Goal: Task Accomplishment & Management: Manage account settings

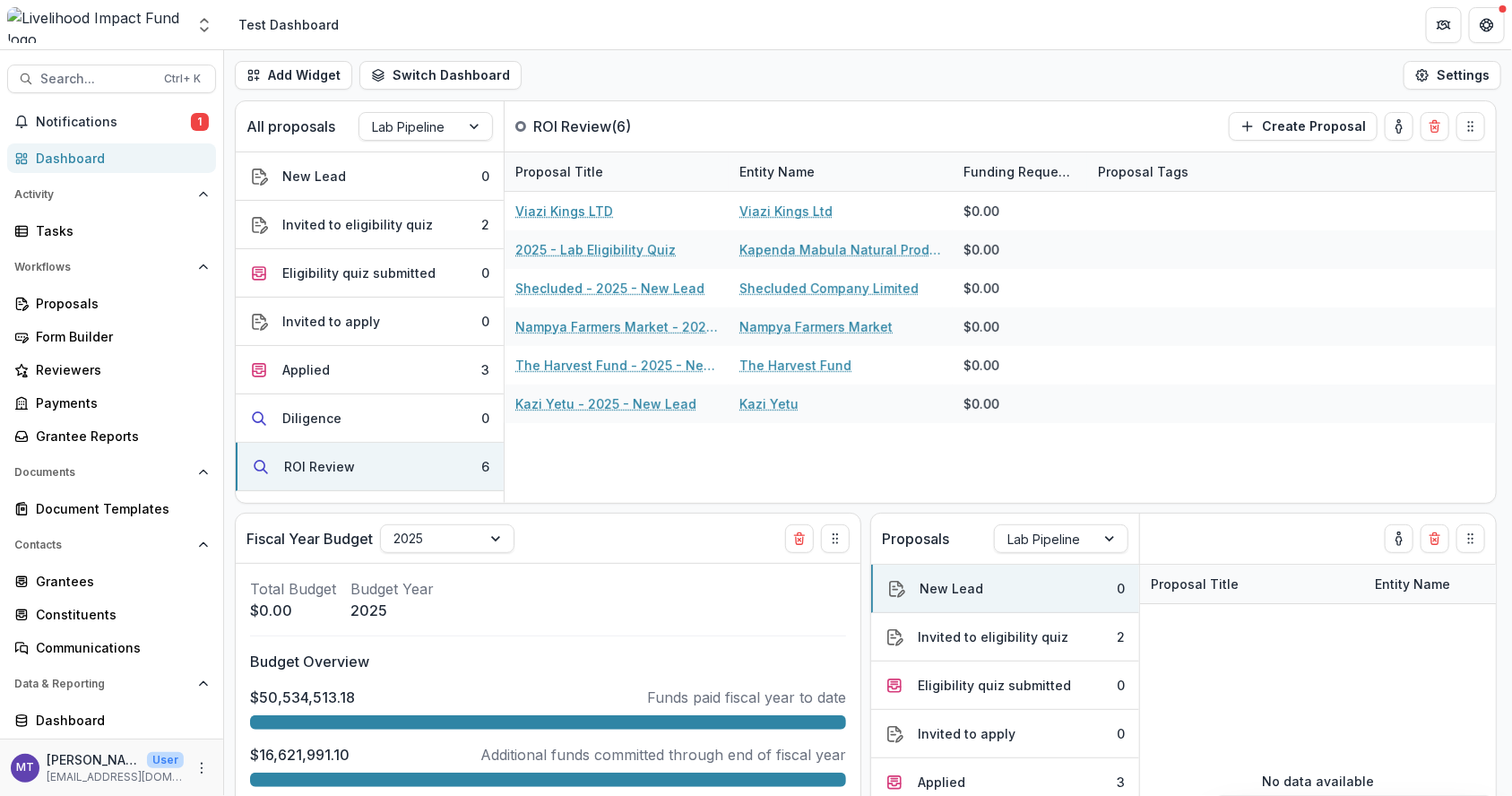
scroll to position [93, 0]
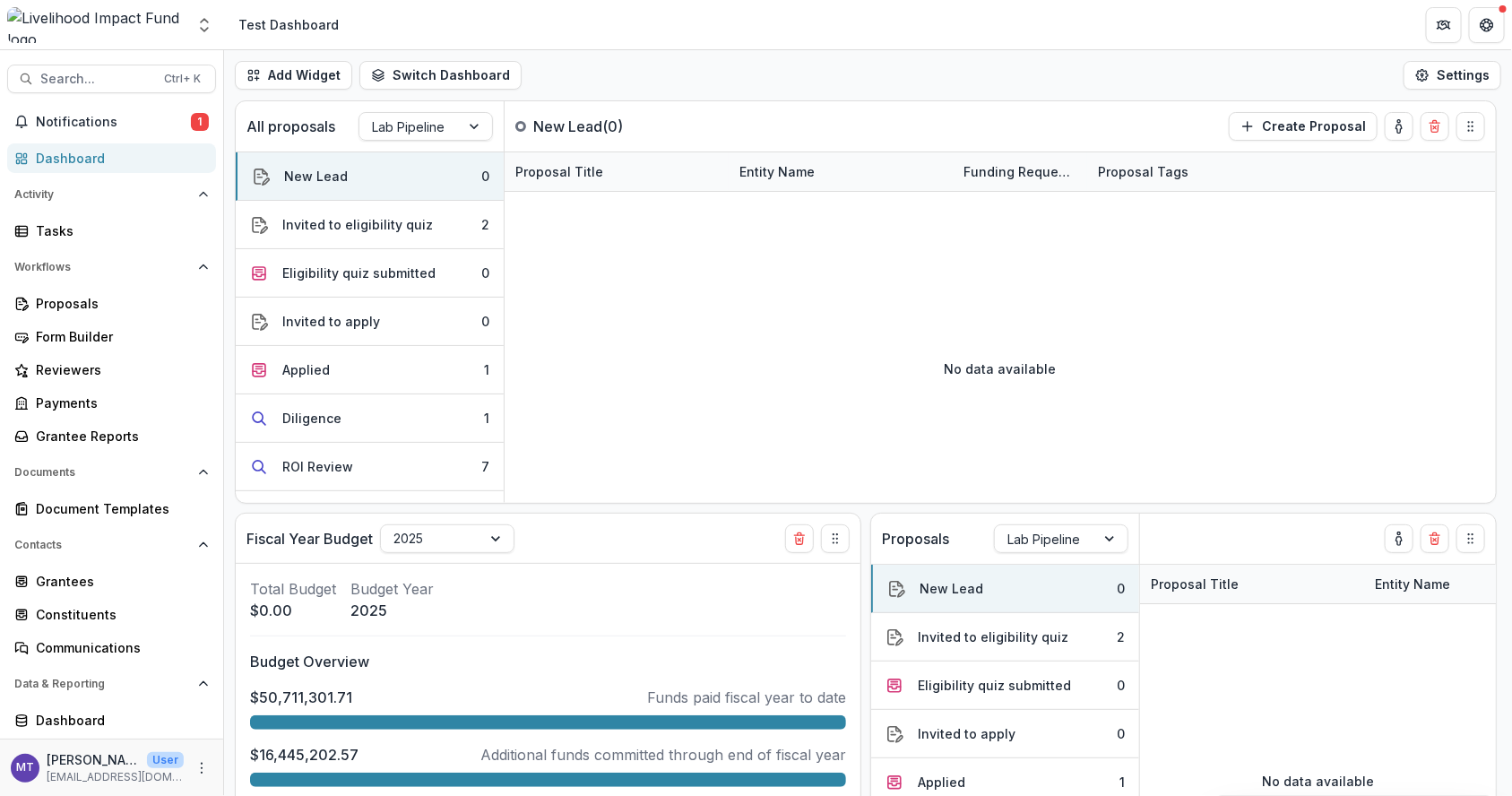
click at [420, 409] on button "Diligence 1" at bounding box center [369, 418] width 268 height 48
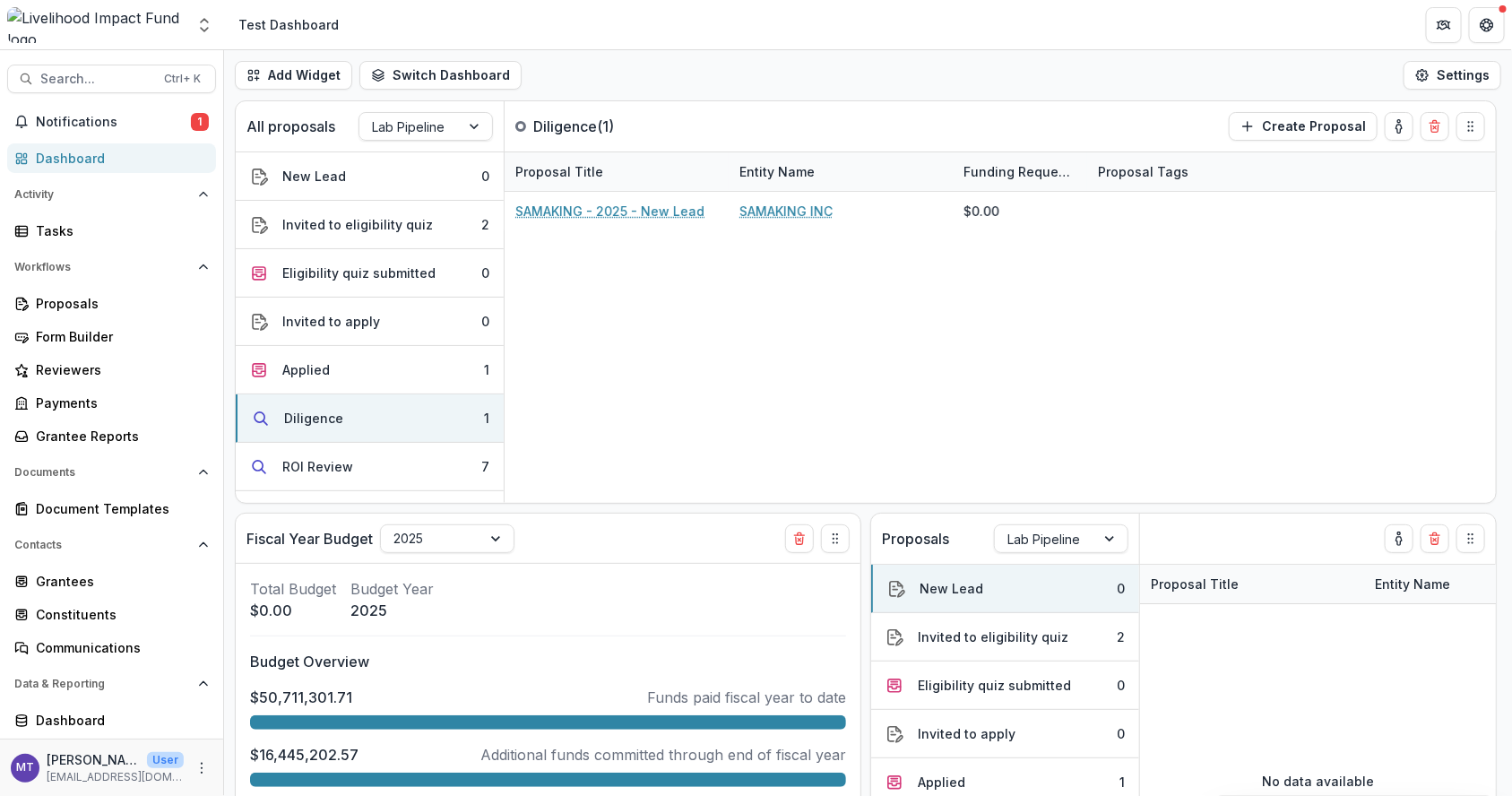
click at [420, 355] on button "Applied 1" at bounding box center [369, 370] width 268 height 48
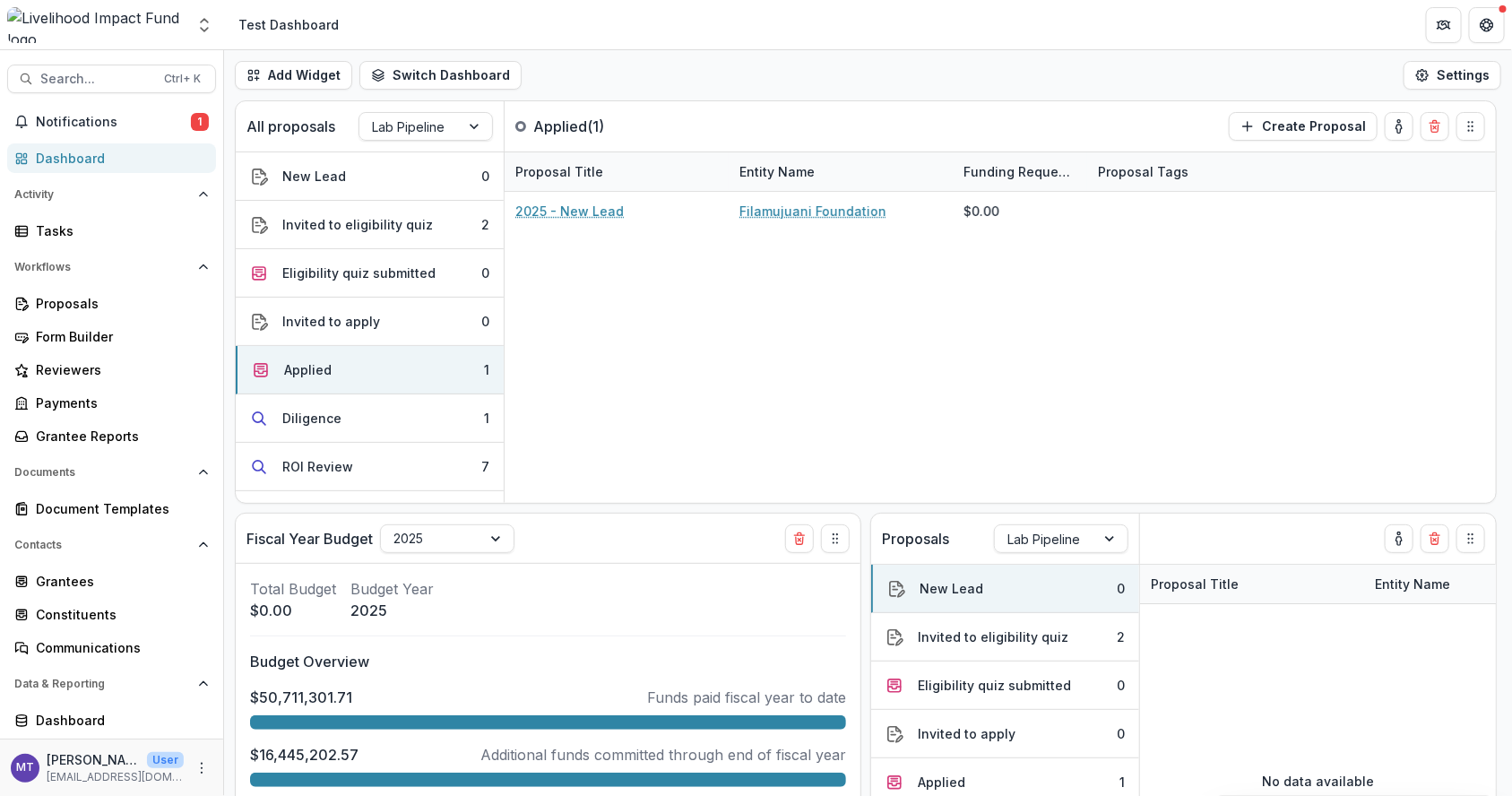
click at [419, 297] on button "Invited to apply 0" at bounding box center [369, 321] width 268 height 48
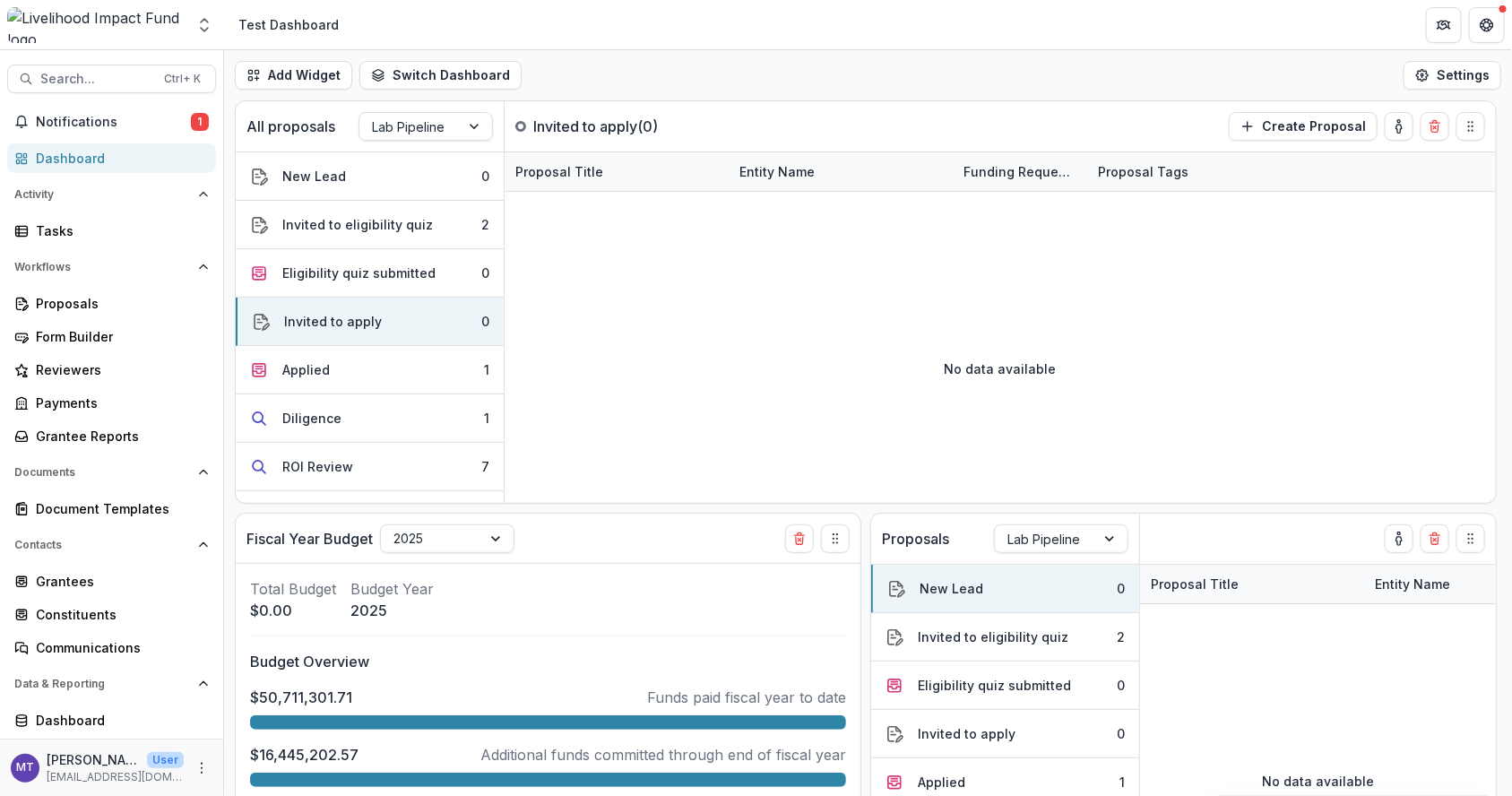
click at [422, 464] on button "ROI Review 7" at bounding box center [369, 466] width 268 height 48
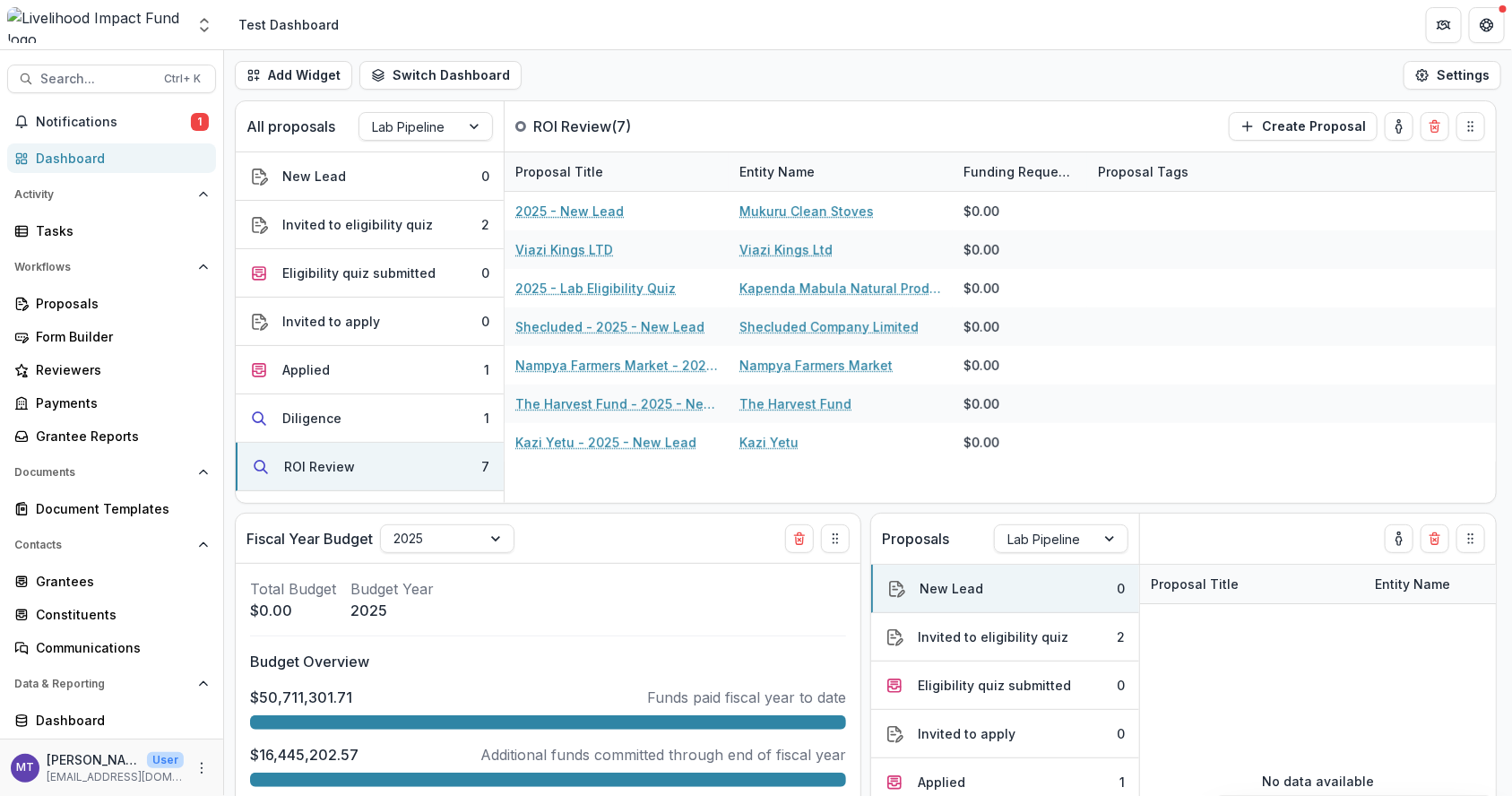
click at [430, 406] on button "Diligence 1" at bounding box center [369, 418] width 268 height 48
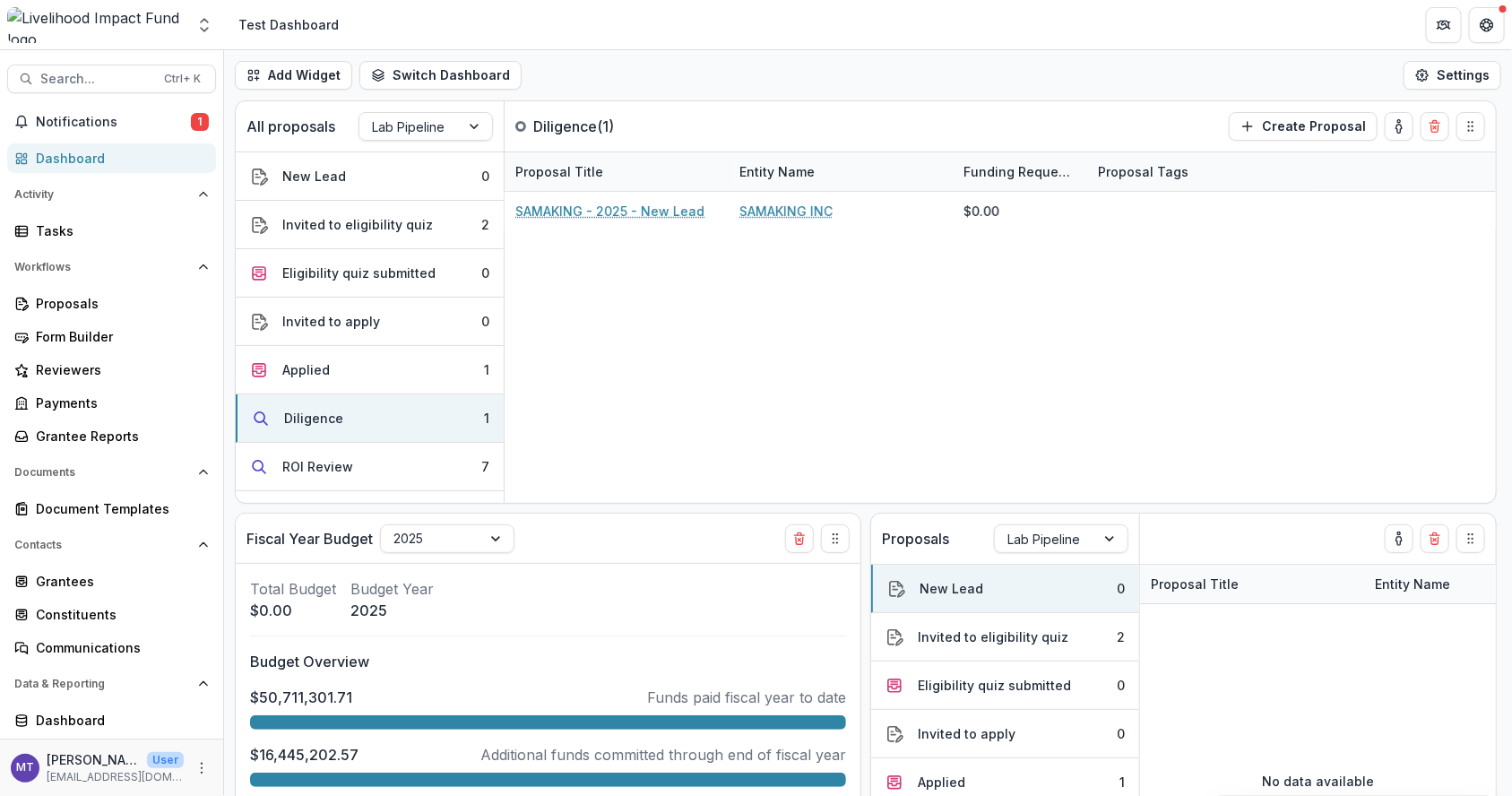
click at [413, 352] on button "Applied 1" at bounding box center [369, 370] width 268 height 48
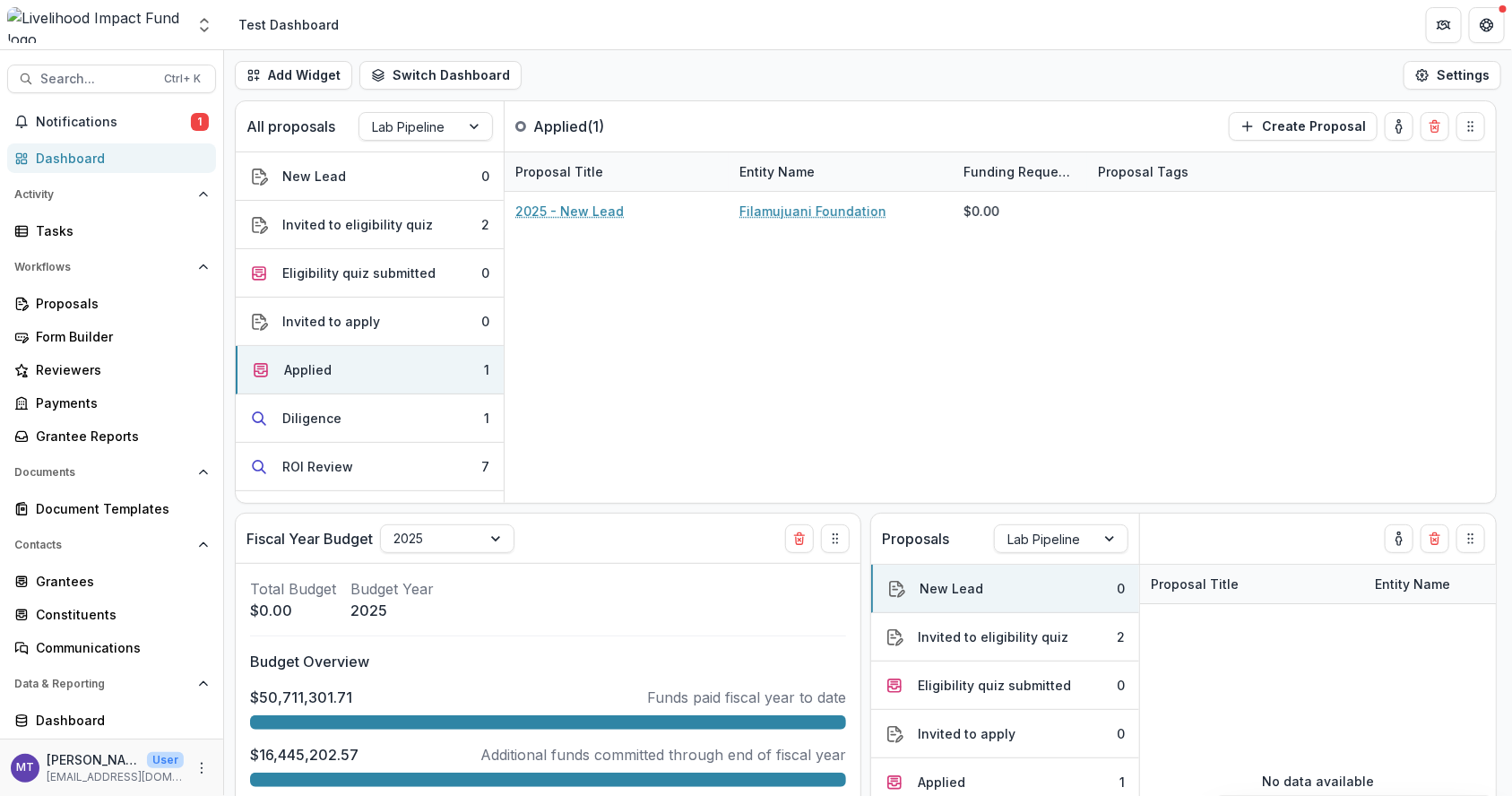
click at [409, 312] on button "Invited to apply 0" at bounding box center [369, 321] width 268 height 48
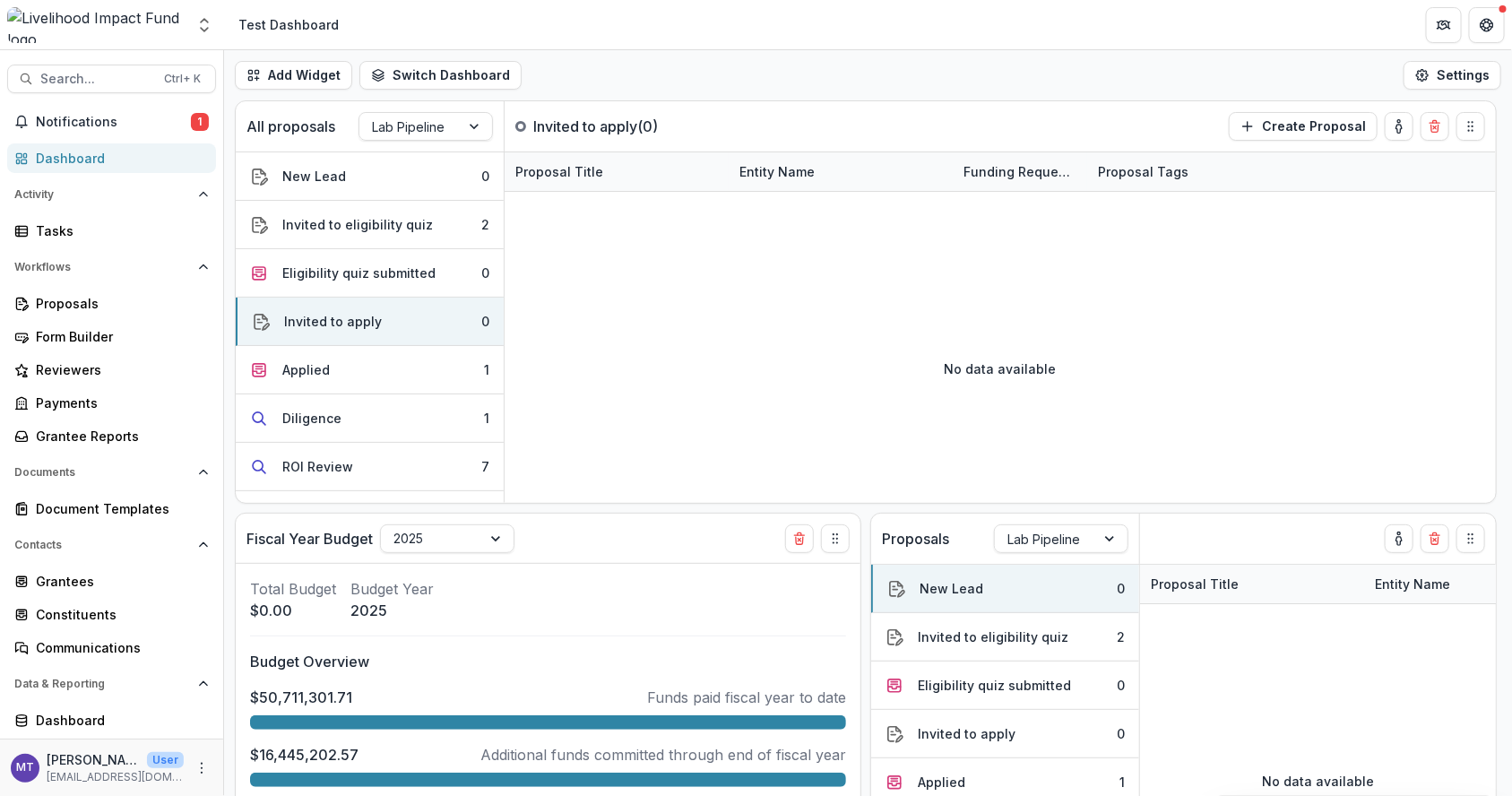
click at [407, 264] on div "Eligibility quiz submitted" at bounding box center [359, 273] width 154 height 19
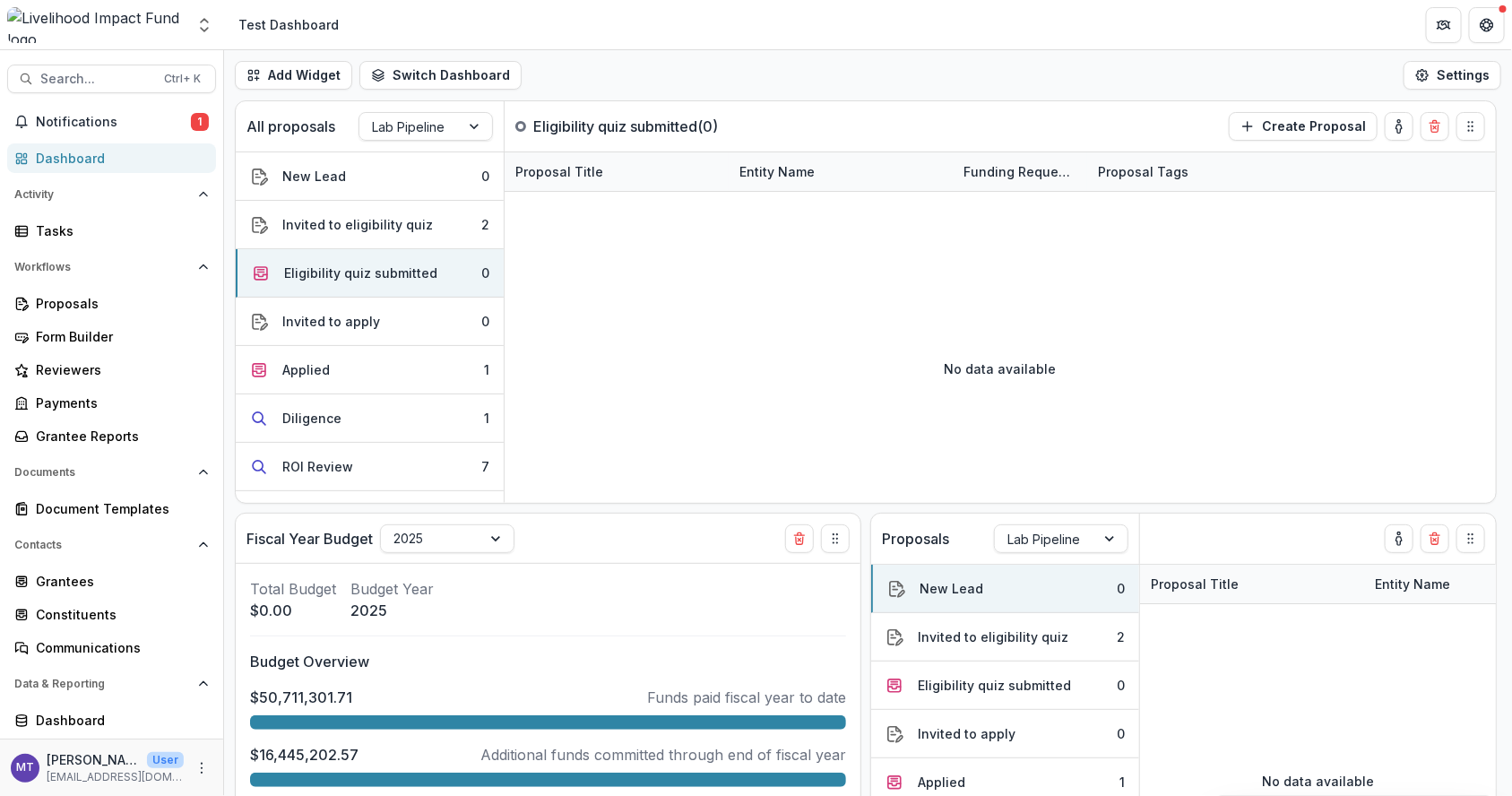
click at [407, 232] on div "Invited to eligibility quiz" at bounding box center [357, 224] width 151 height 19
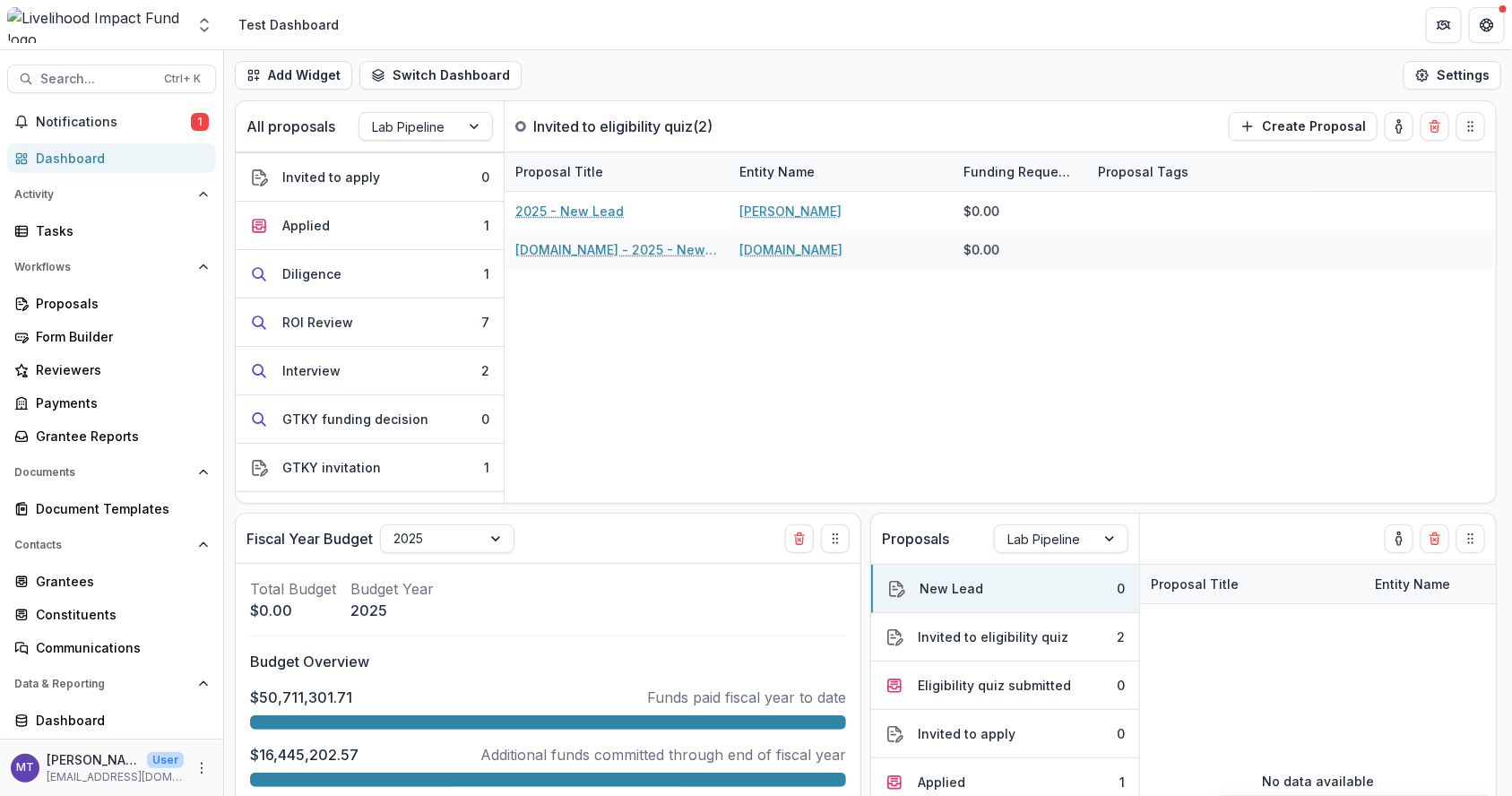
scroll to position [170, 0]
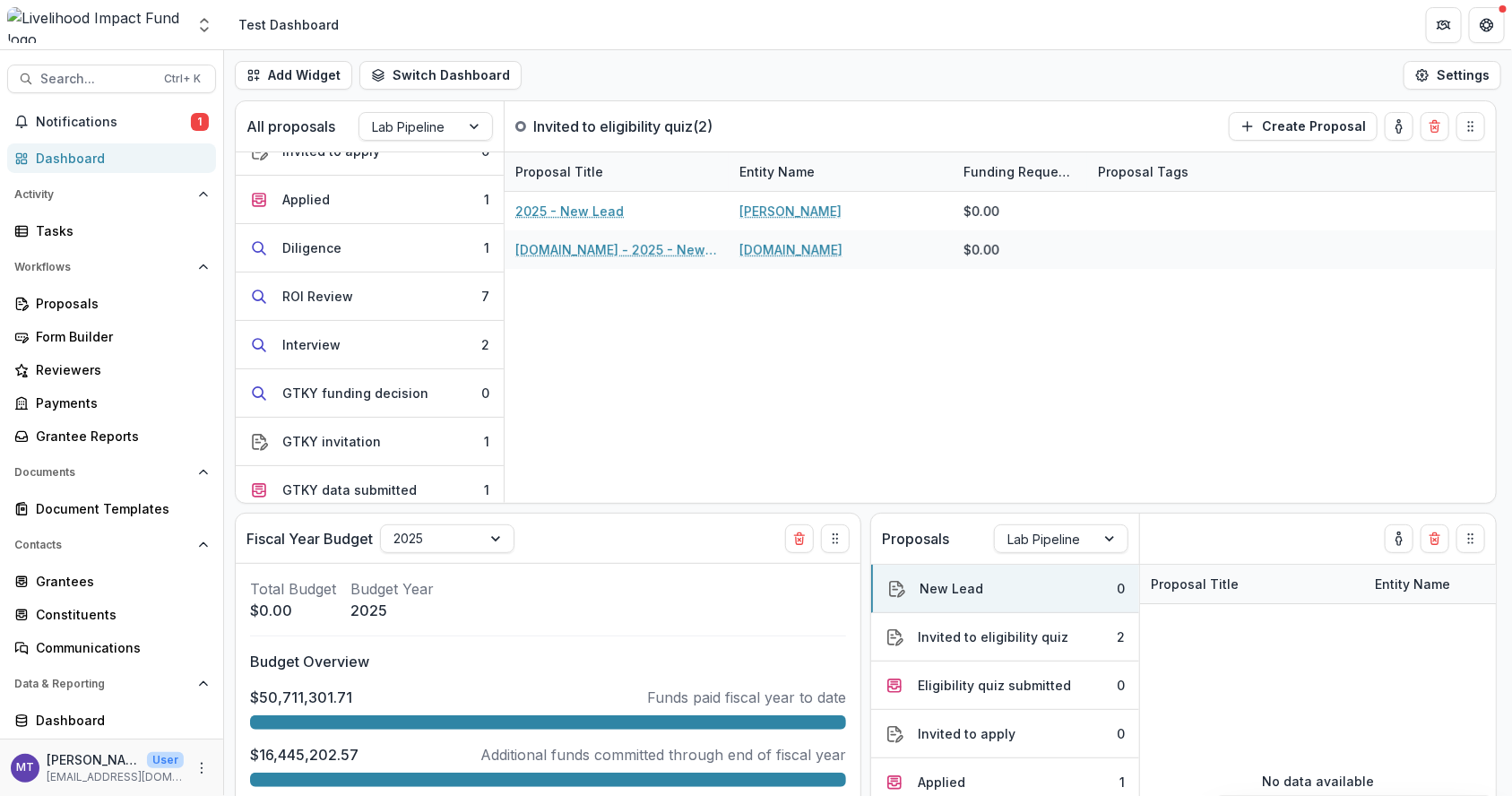
click at [411, 291] on button "ROI Review 7" at bounding box center [369, 296] width 268 height 48
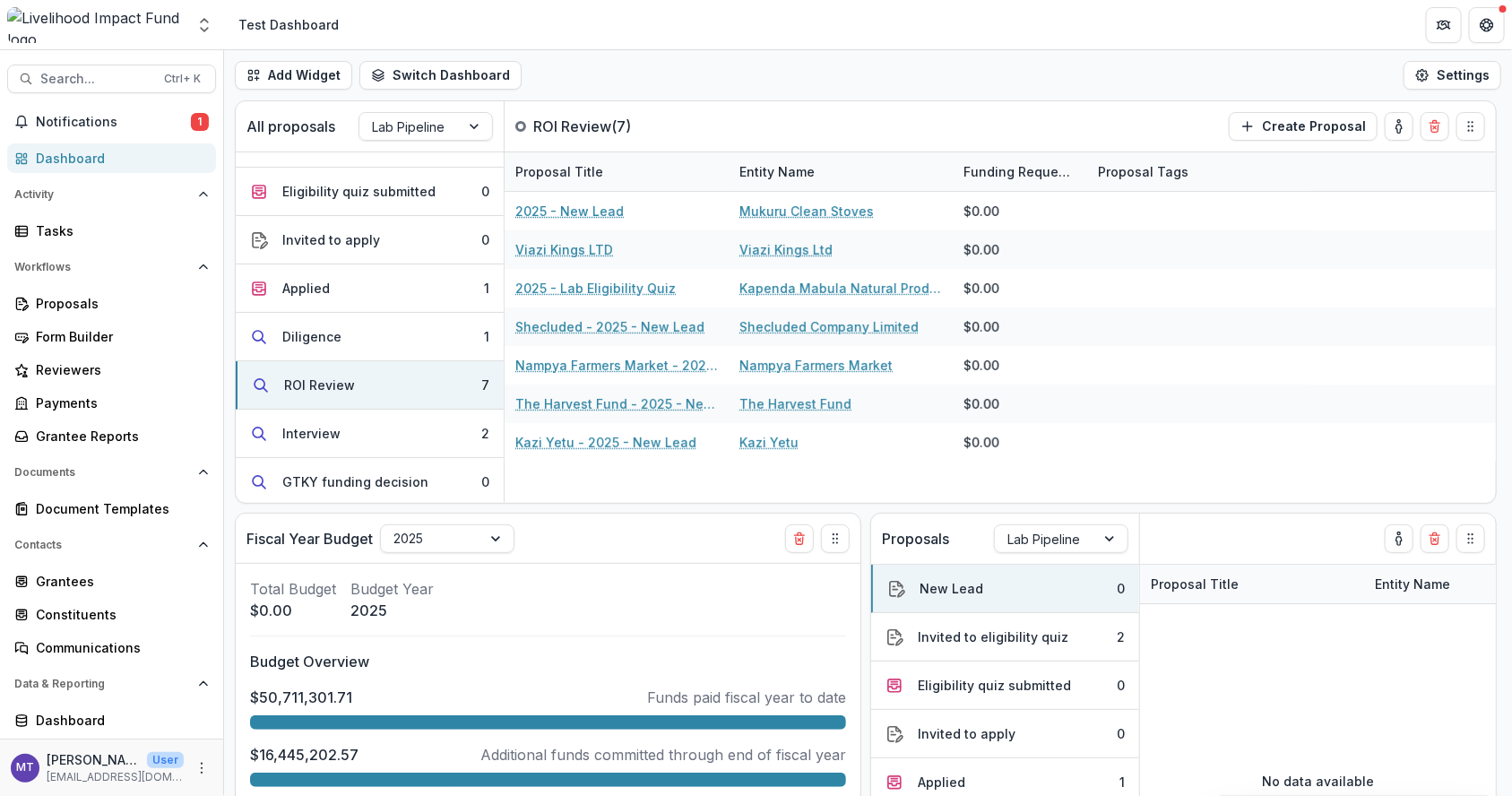
scroll to position [83, 0]
click at [585, 202] on link "2025 - New Lead" at bounding box center [569, 211] width 108 height 19
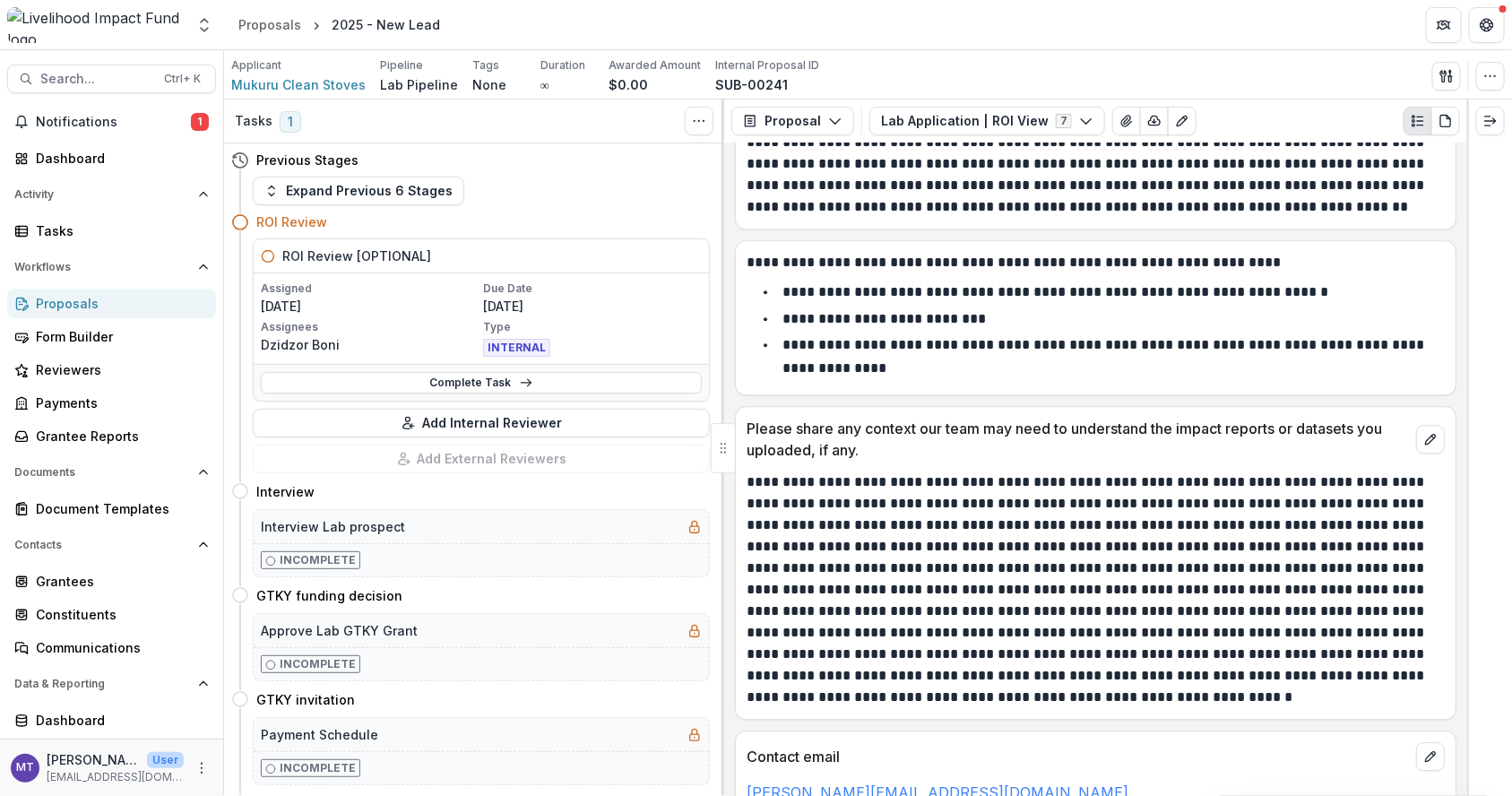
scroll to position [2013, 0]
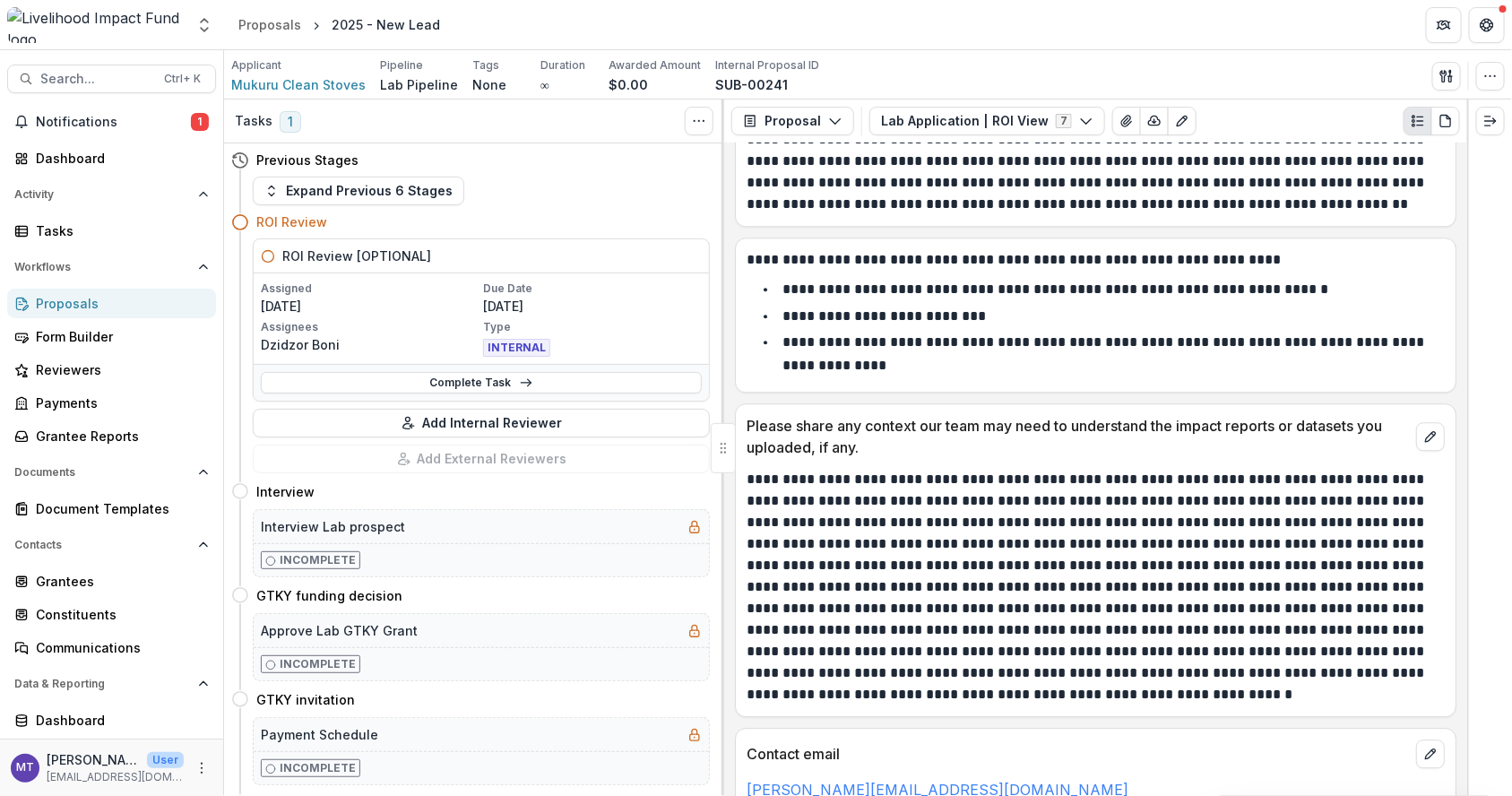
click at [694, 116] on icon "Toggle View Cancelled Tasks" at bounding box center [698, 120] width 14 height 14
click at [717, 158] on button "Show Cancelled Tasks" at bounding box center [784, 162] width 192 height 30
click at [519, 376] on icon at bounding box center [526, 382] width 14 height 14
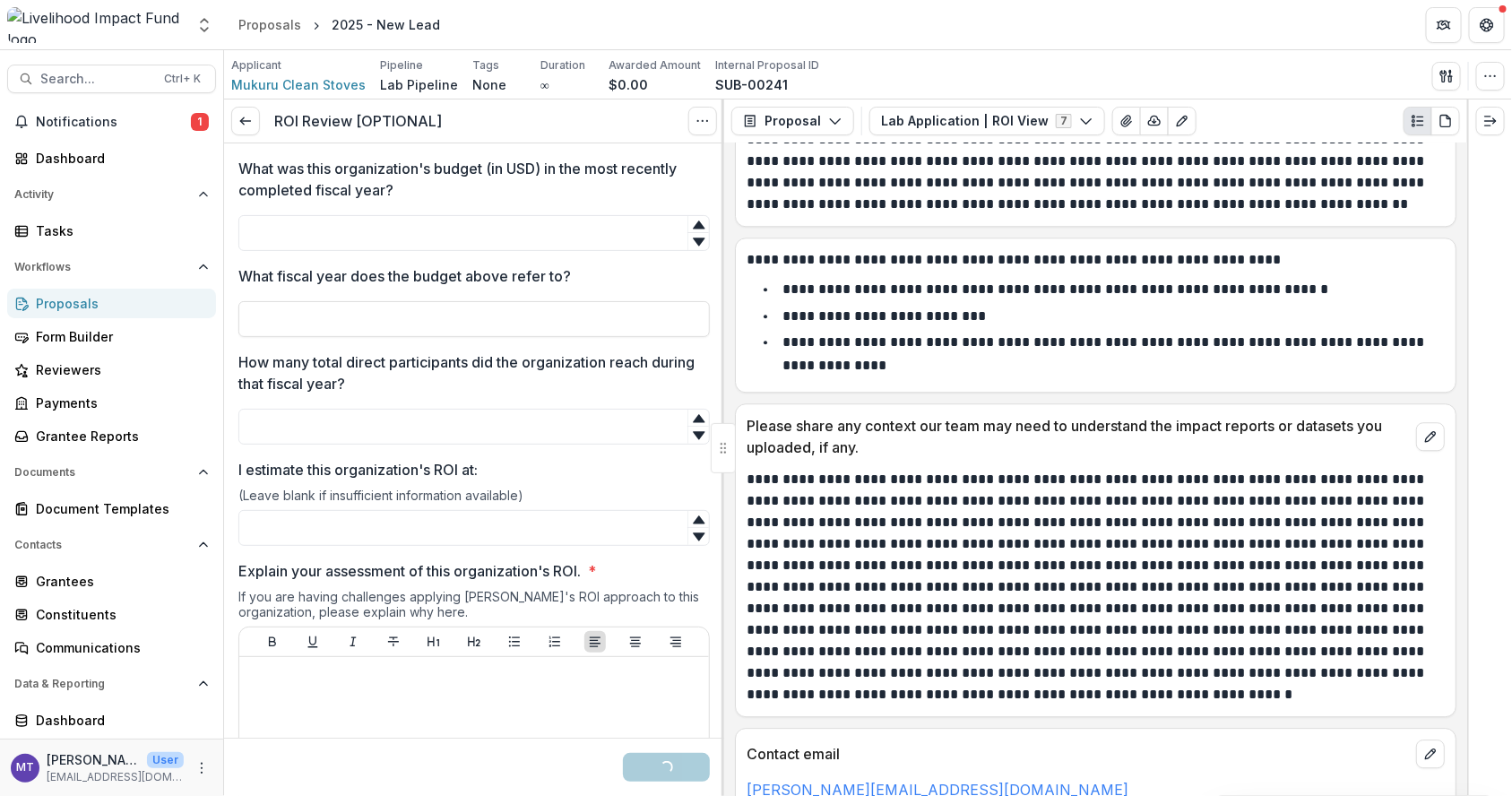
click at [694, 123] on button "Options" at bounding box center [702, 120] width 29 height 29
click at [640, 207] on button "Cancel Task" at bounding box center [616, 199] width 192 height 30
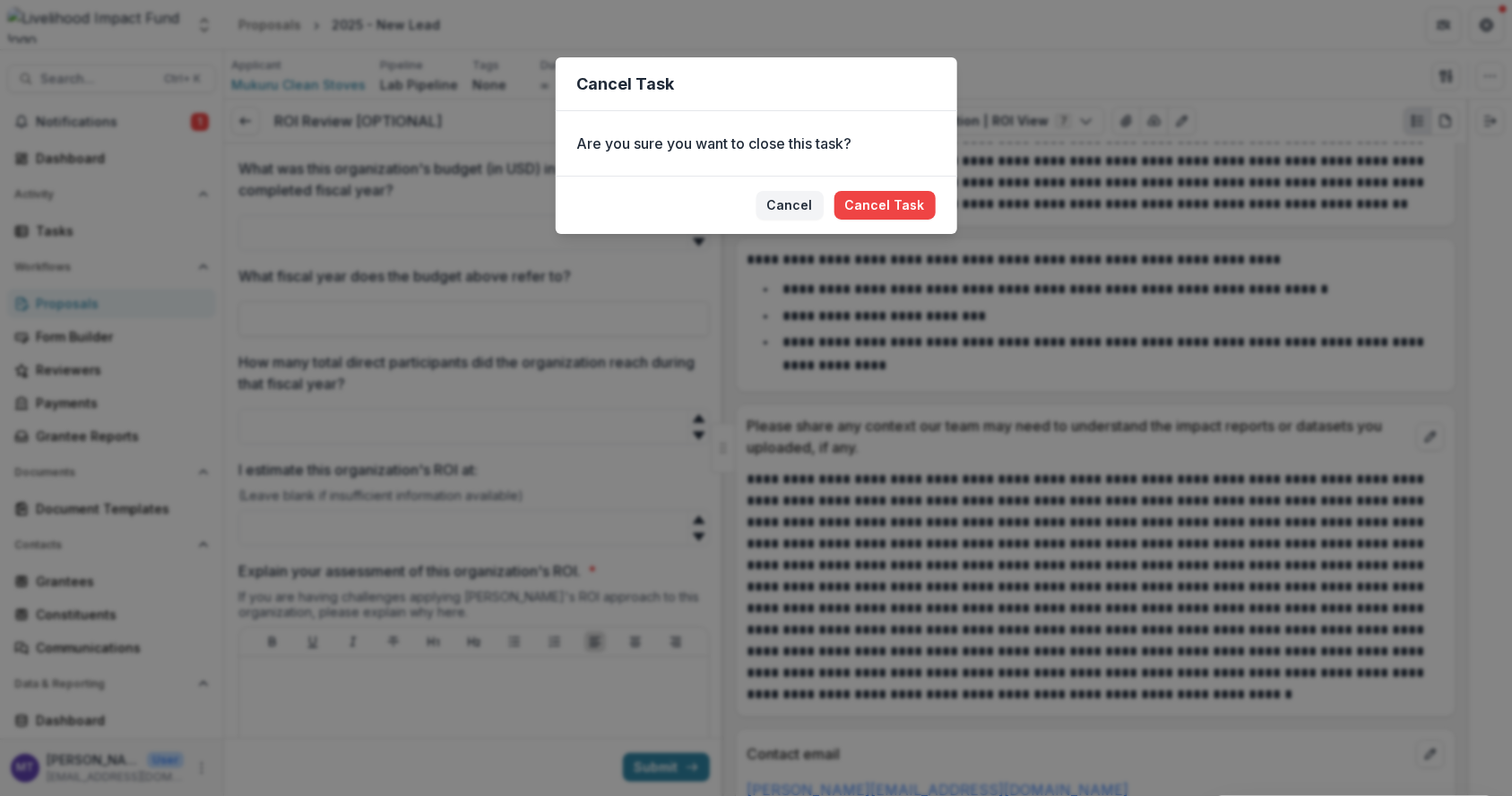
click at [879, 212] on button "Cancel Task" at bounding box center [884, 205] width 101 height 29
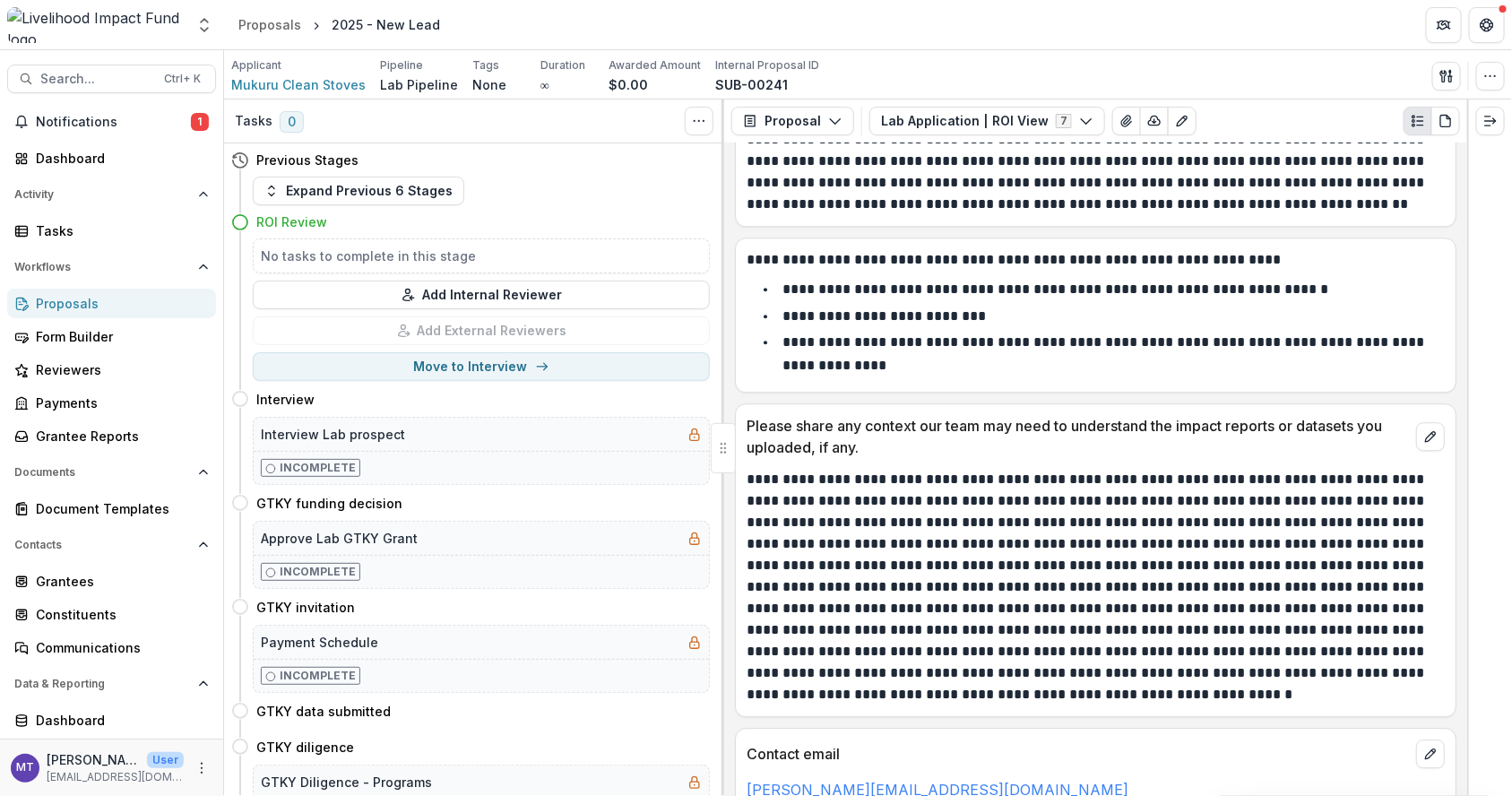
click at [357, 178] on button "Expand Previous 6 Stages" at bounding box center [358, 191] width 211 height 29
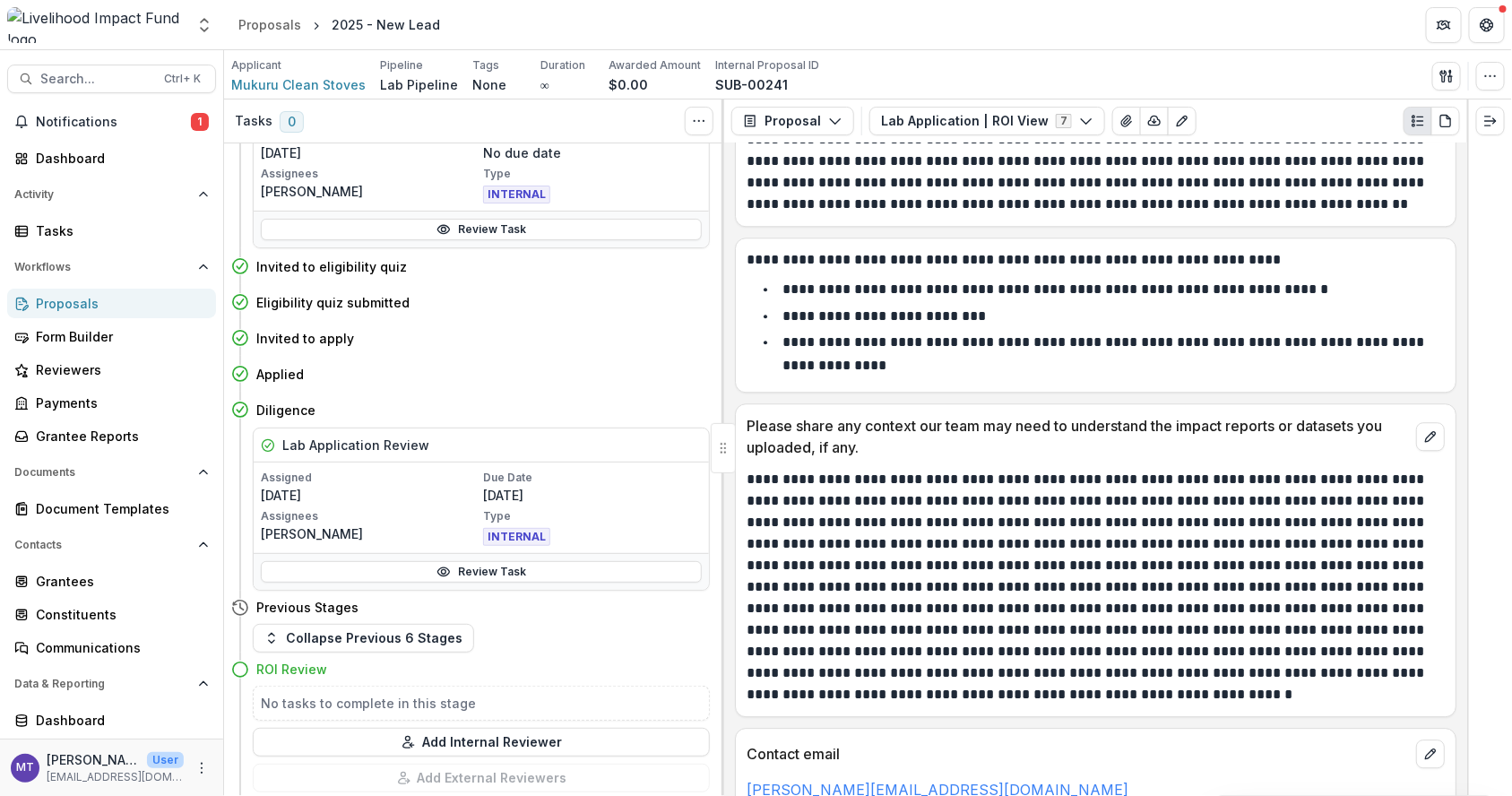
scroll to position [267, 0]
click at [704, 111] on button "Toggle View Cancelled Tasks" at bounding box center [699, 120] width 29 height 29
click at [668, 409] on button "Move here" at bounding box center [672, 407] width 74 height 21
select select "*********"
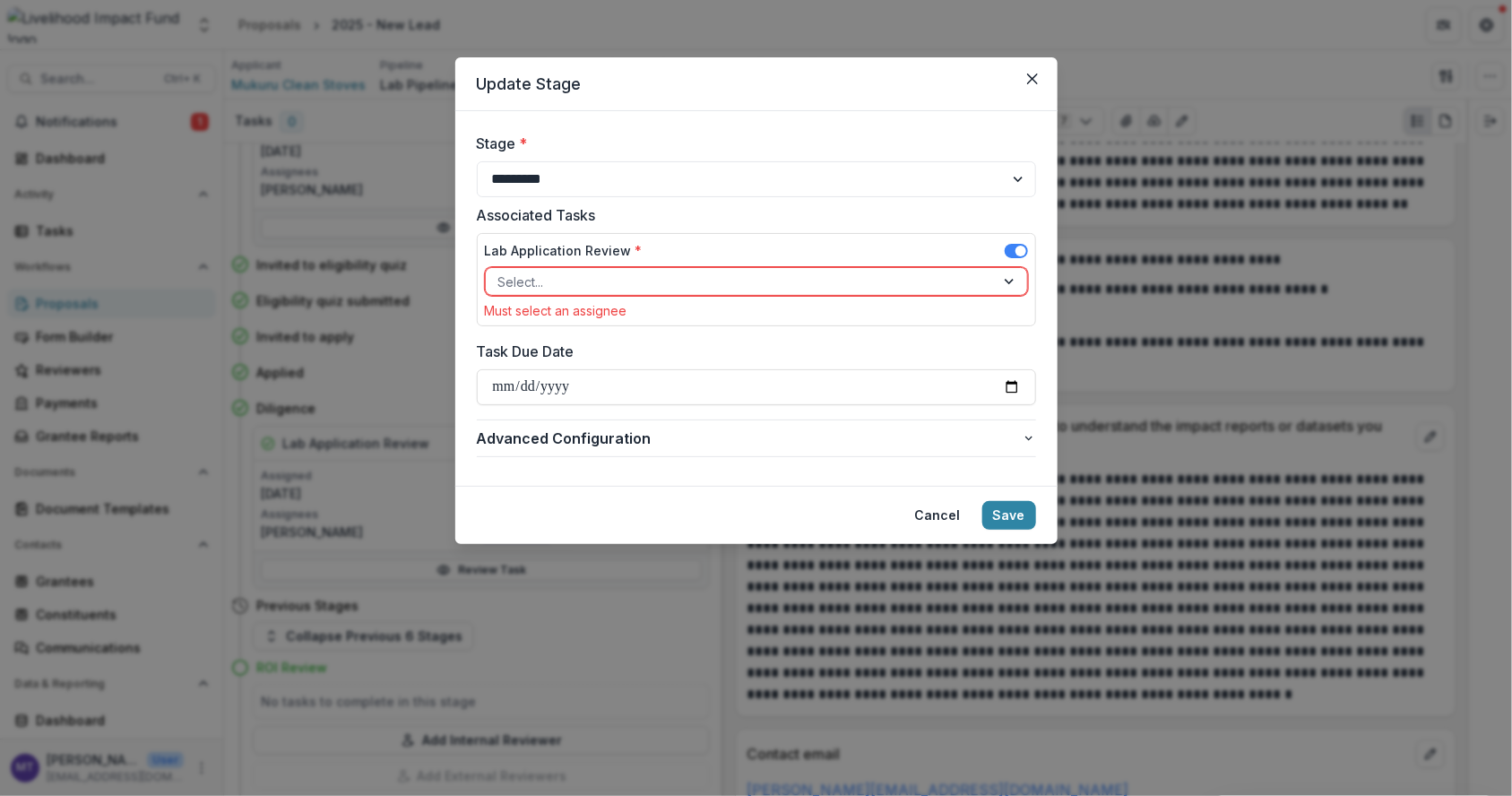
click at [750, 263] on div "Lab Application Review *" at bounding box center [756, 254] width 544 height 26
click at [741, 277] on div at bounding box center [740, 281] width 484 height 22
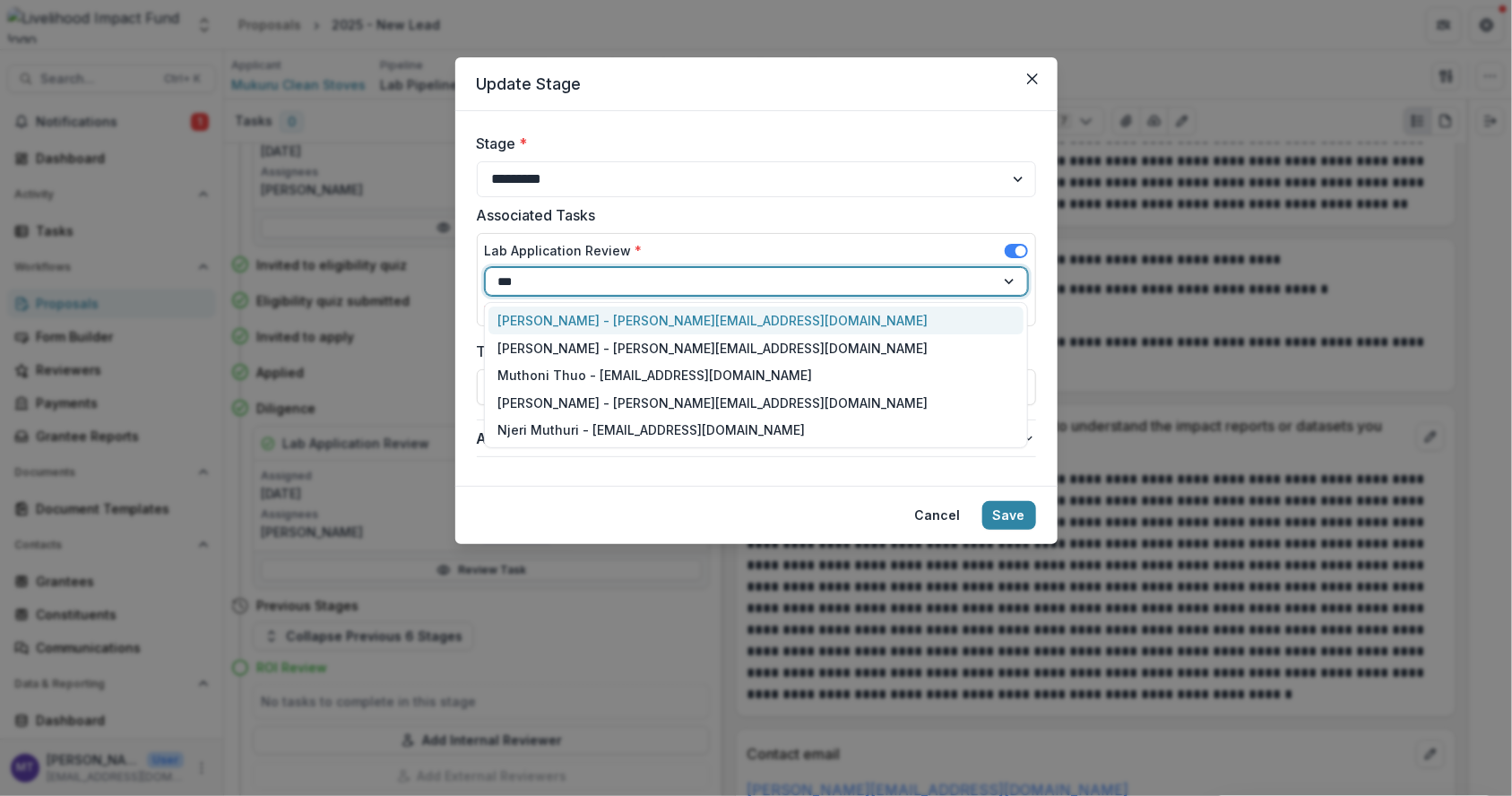
type input "****"
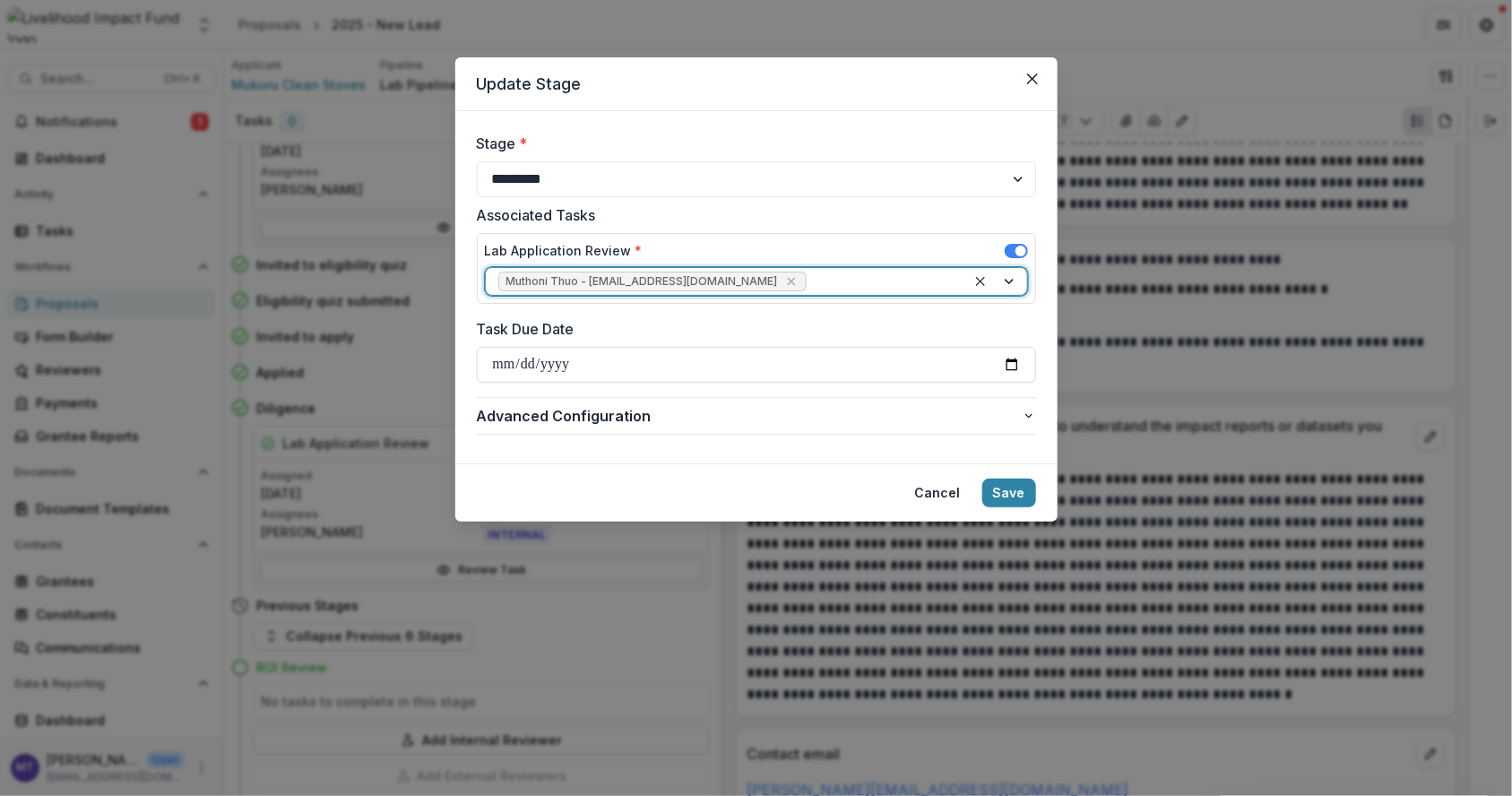
click at [1009, 483] on button "Save" at bounding box center [1009, 492] width 54 height 29
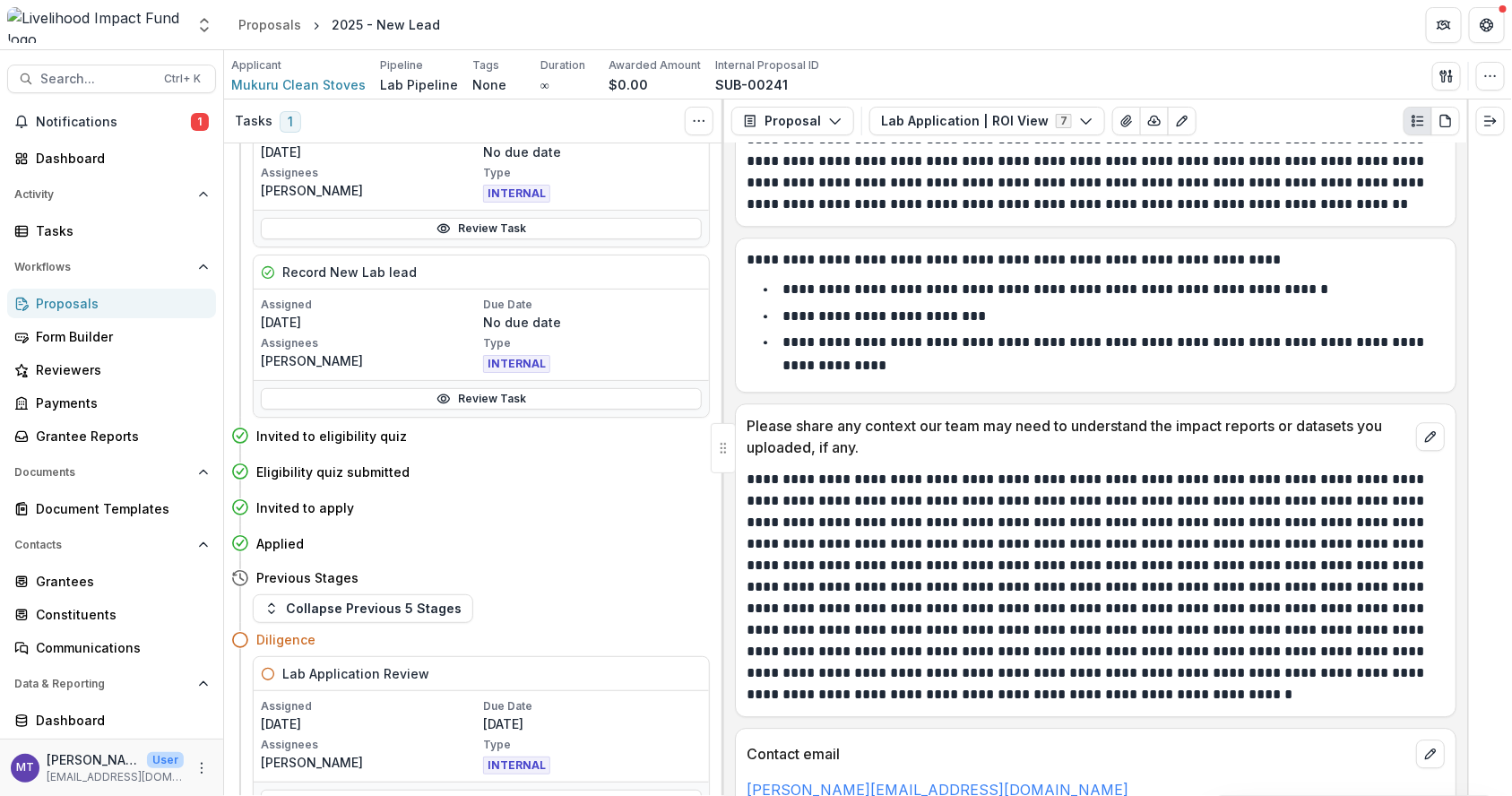
scroll to position [0, 0]
